Goal: Transaction & Acquisition: Purchase product/service

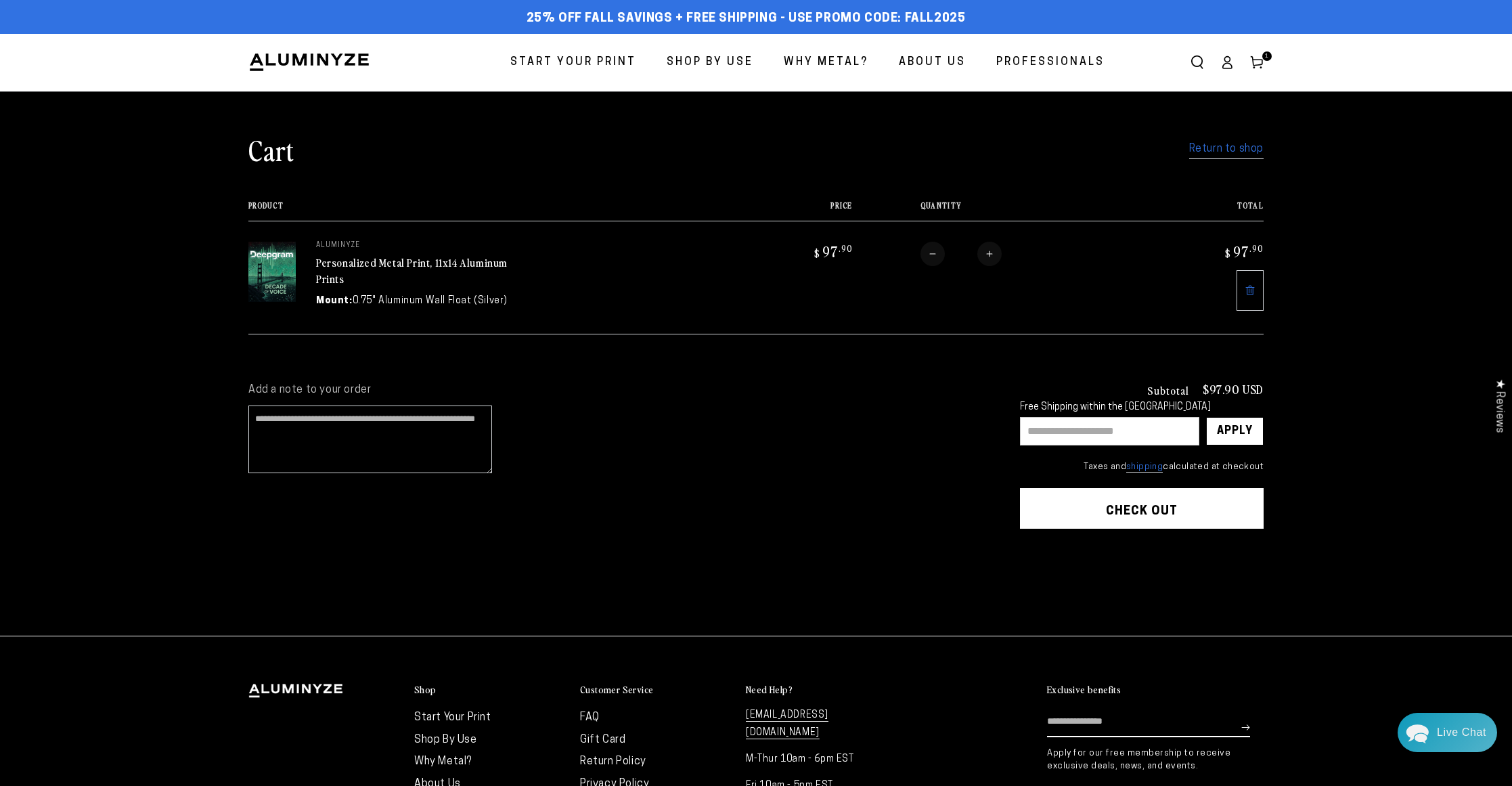
click at [1259, 287] on link at bounding box center [1250, 290] width 27 height 41
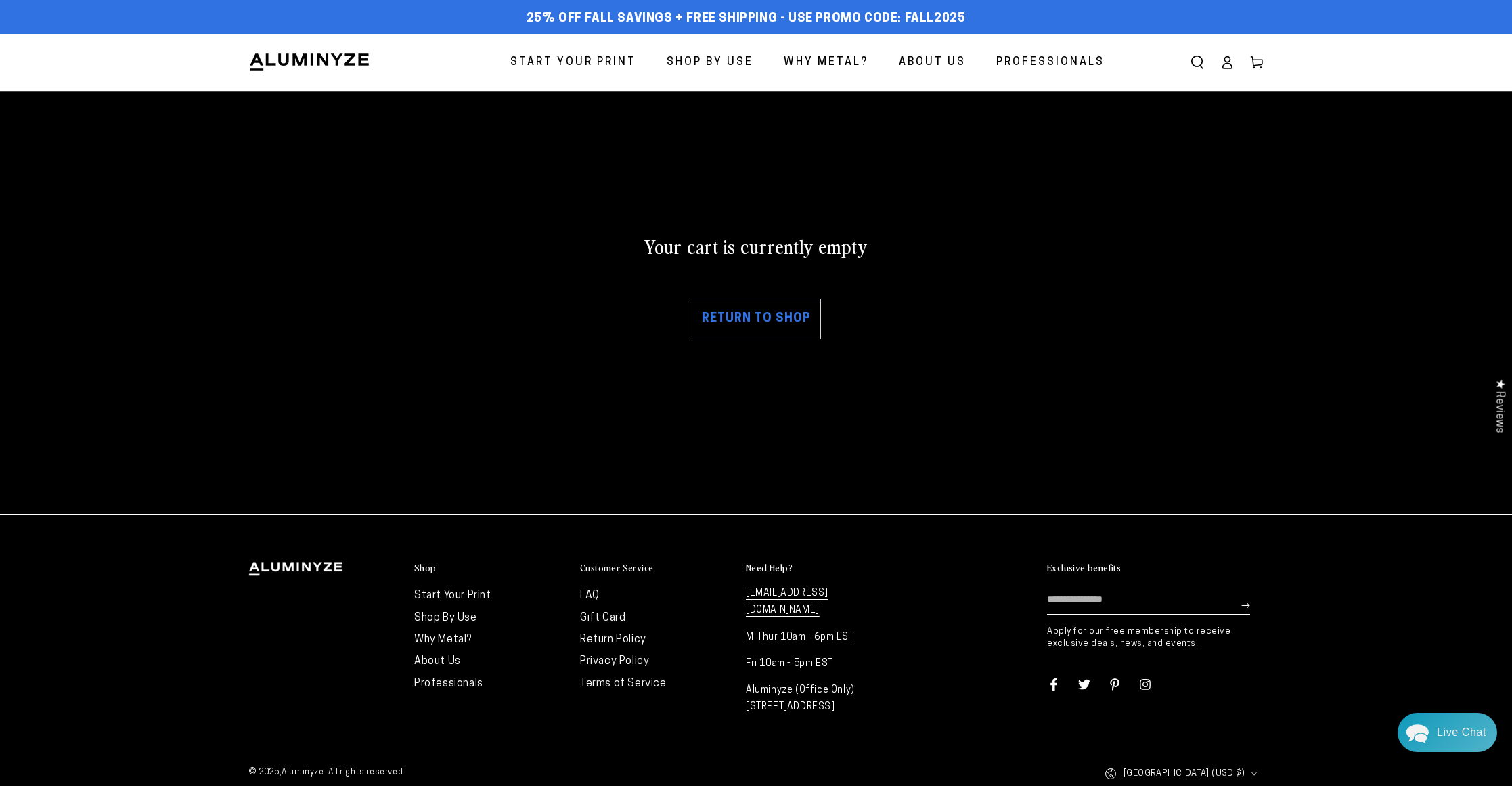
click at [745, 319] on link "Return to shop" at bounding box center [756, 318] width 129 height 41
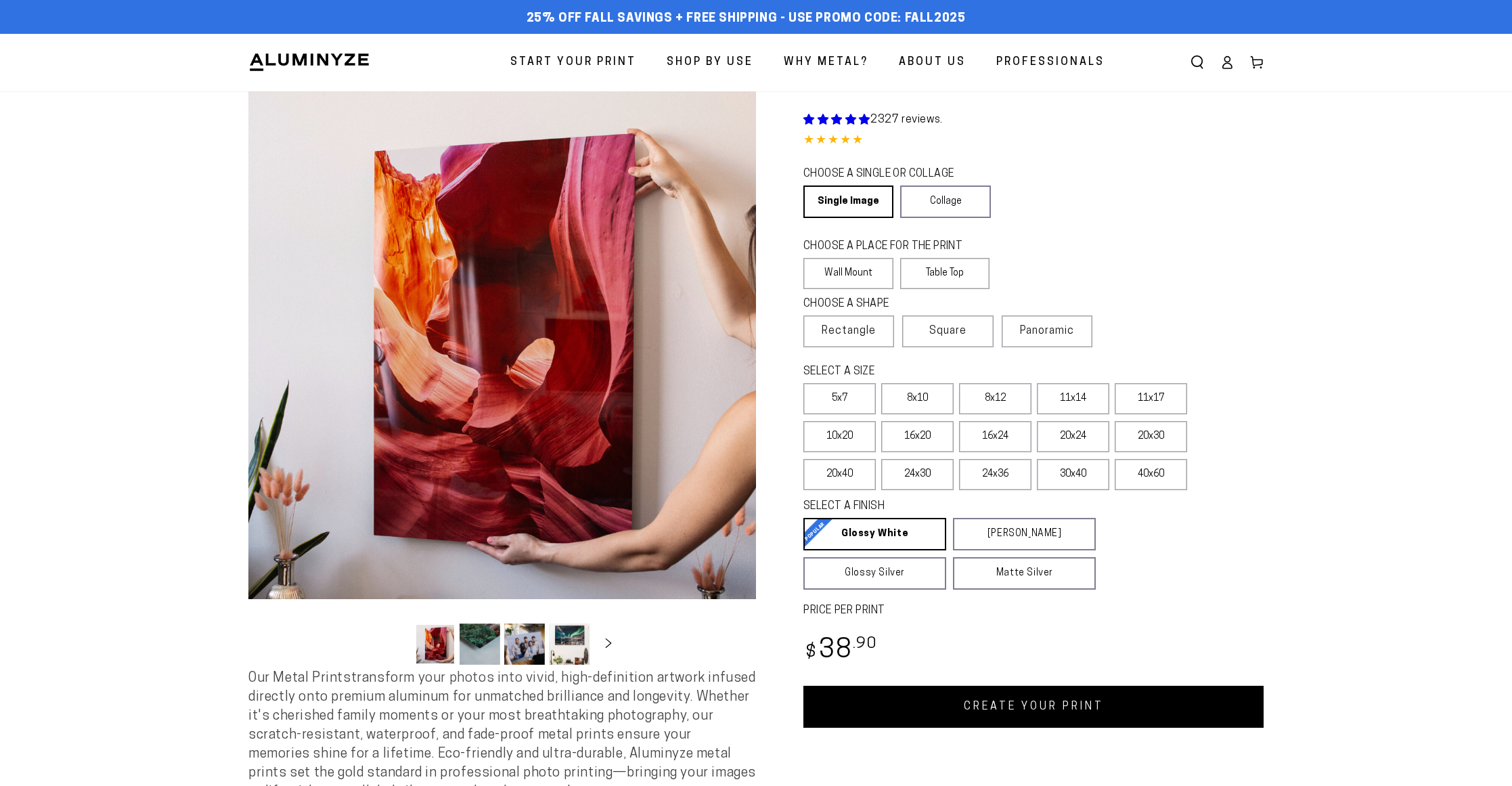
select select "**********"
click at [1151, 403] on label "11x17" at bounding box center [1151, 399] width 73 height 31
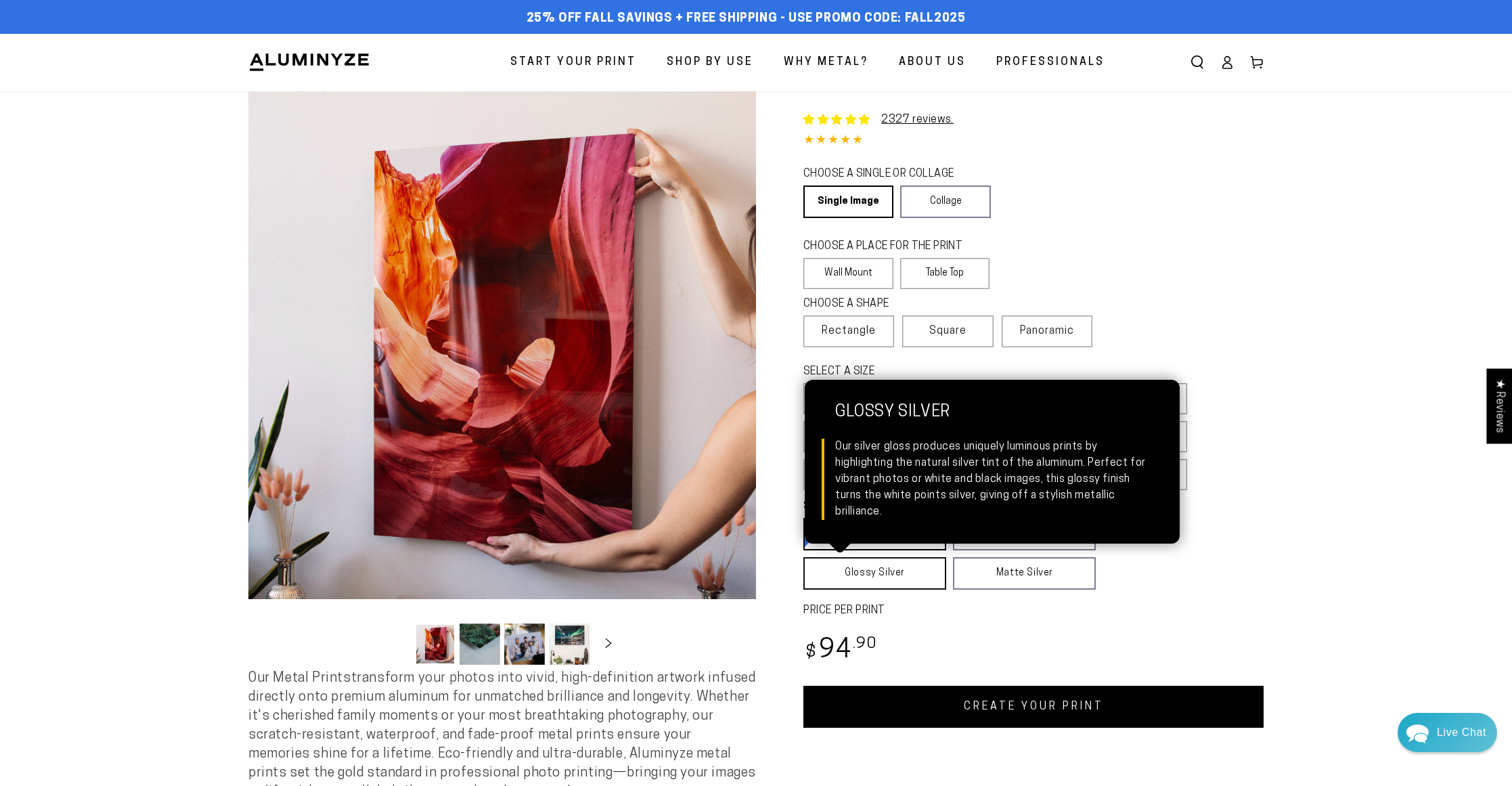
click at [914, 574] on link "Glossy Silver Glossy Silver Our silver gloss produces uniquely luminous prints …" at bounding box center [874, 573] width 143 height 32
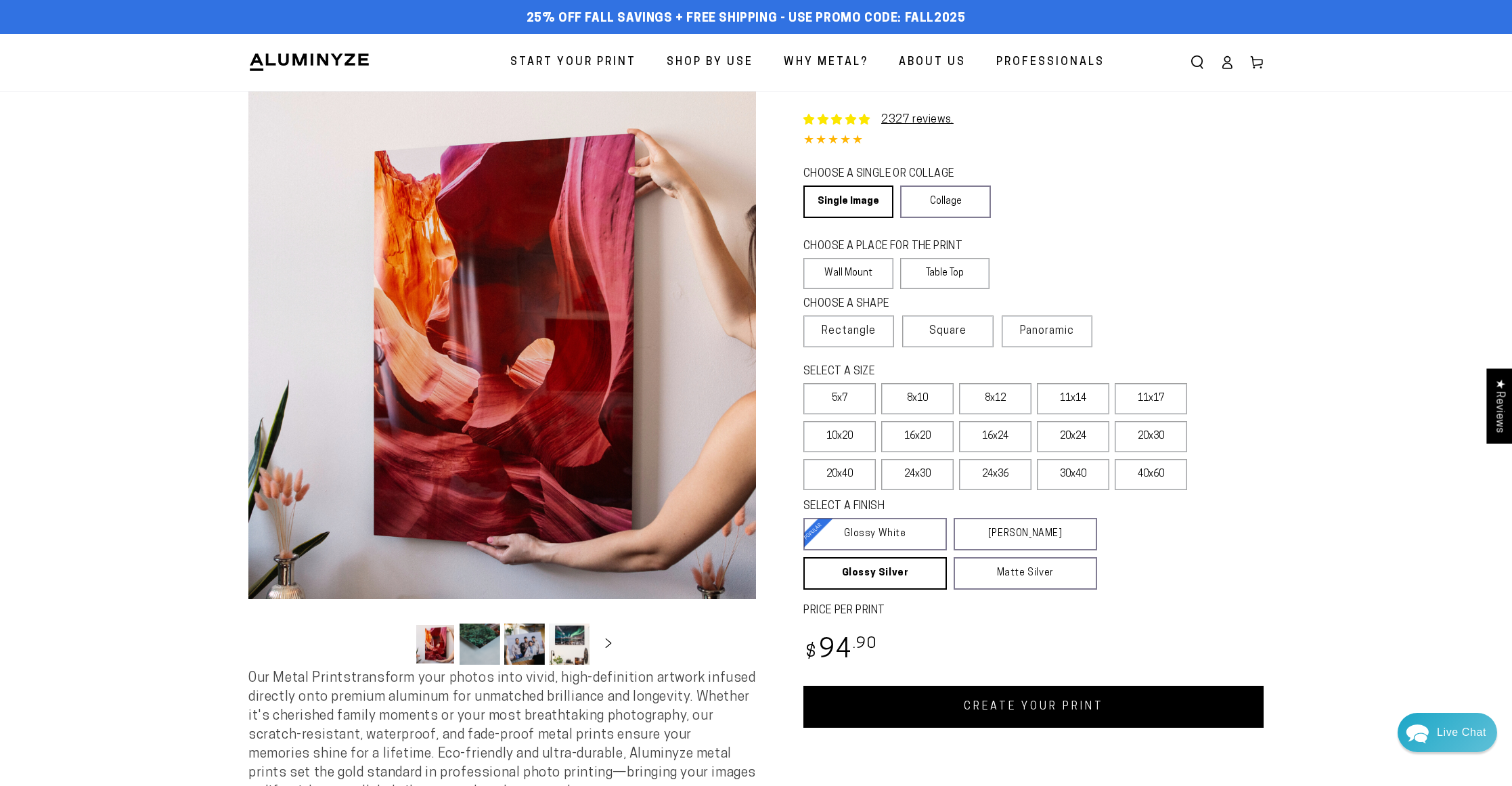
click at [1047, 711] on link "CREATE YOUR PRINT" at bounding box center [1033, 707] width 461 height 42
